Goal: Navigation & Orientation: Find specific page/section

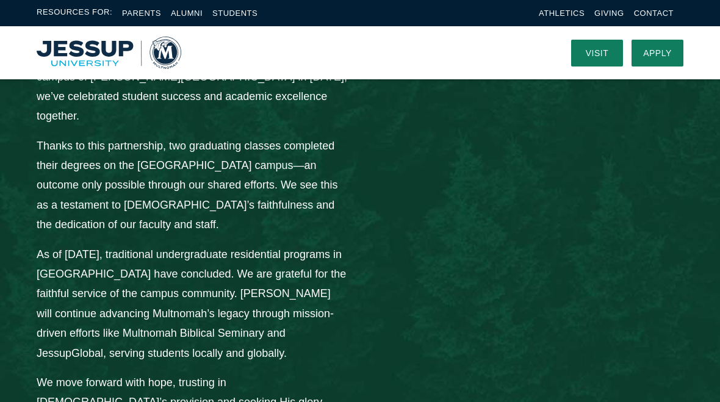
scroll to position [1744, 0]
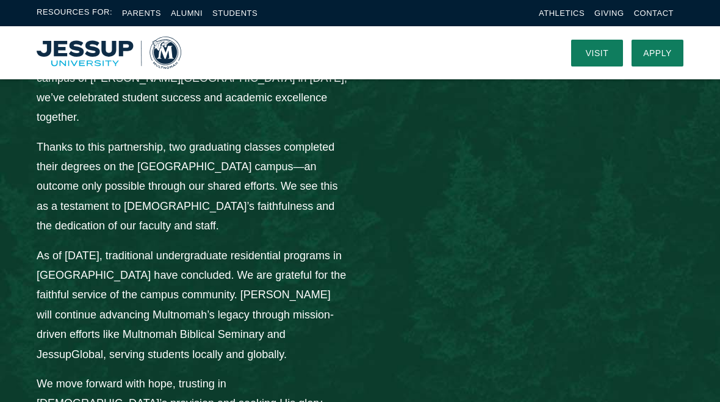
click at [189, 14] on link "Alumni" at bounding box center [187, 13] width 32 height 9
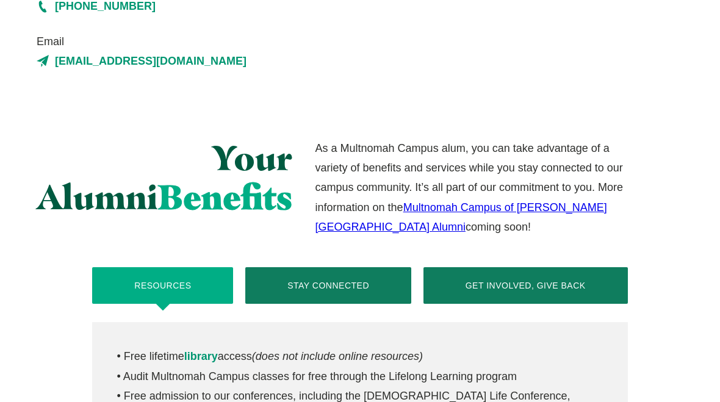
scroll to position [373, 0]
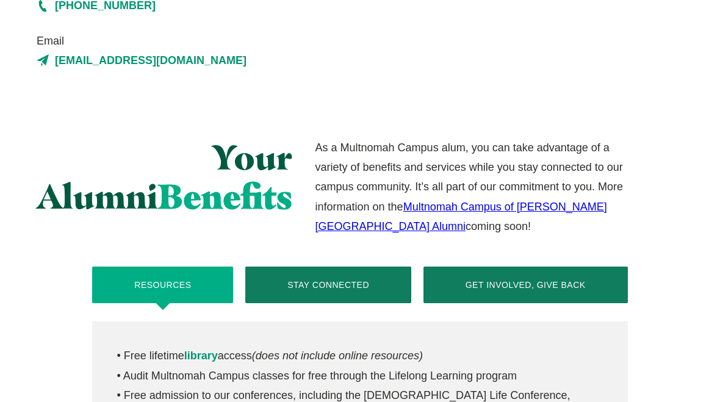
click at [348, 278] on button "Stay Connected" at bounding box center [328, 285] width 166 height 37
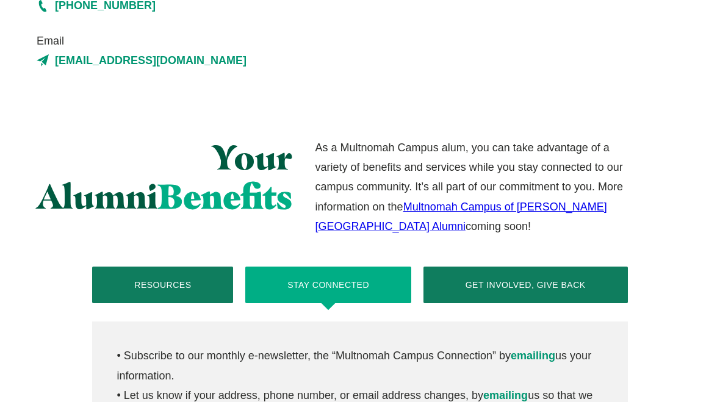
click at [535, 275] on button "Get Involved, Give Back" at bounding box center [526, 285] width 204 height 37
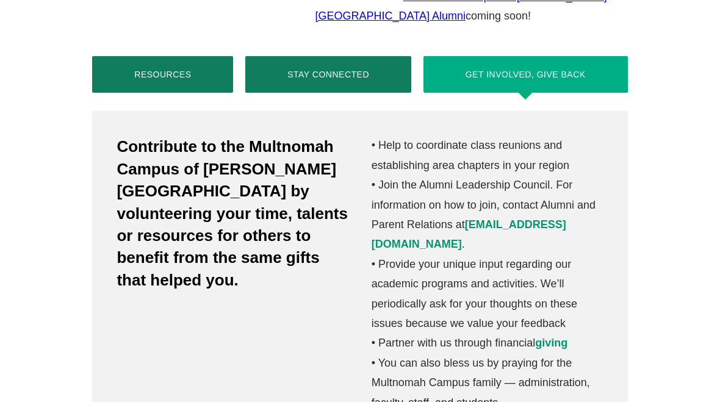
scroll to position [593, 0]
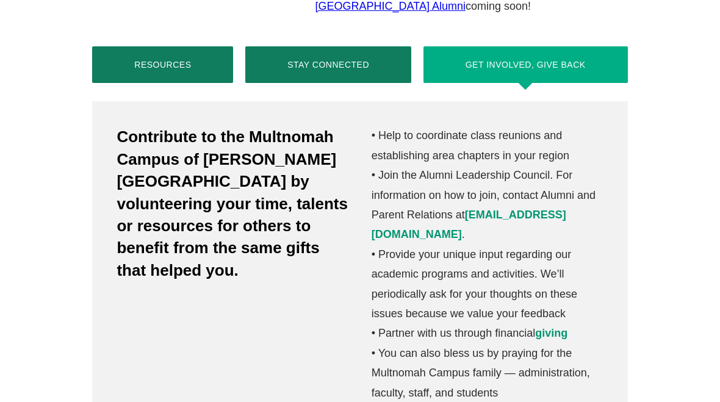
click at [560, 327] on link "giving" at bounding box center [551, 333] width 32 height 12
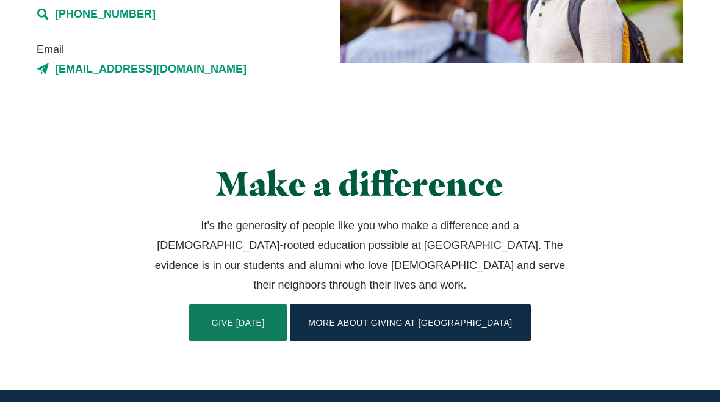
scroll to position [253, 0]
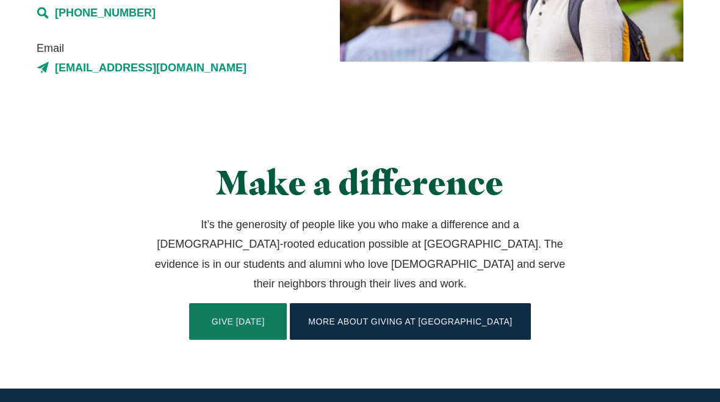
click at [433, 304] on link "More About Giving at [GEOGRAPHIC_DATA]" at bounding box center [410, 321] width 240 height 37
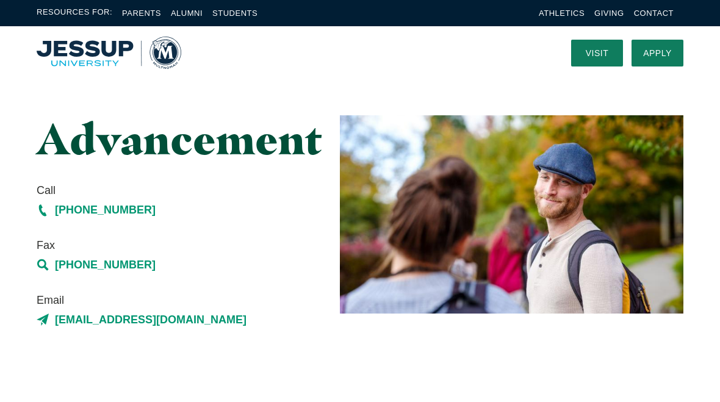
scroll to position [0, 0]
